Goal: Task Accomplishment & Management: Manage account settings

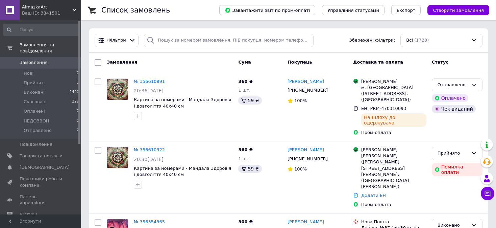
click at [43, 59] on span "Замовлення" at bounding box center [34, 62] width 28 height 6
click at [72, 126] on li "Отправлено 2" at bounding box center [41, 132] width 83 height 13
